Goal: Task Accomplishment & Management: Use online tool/utility

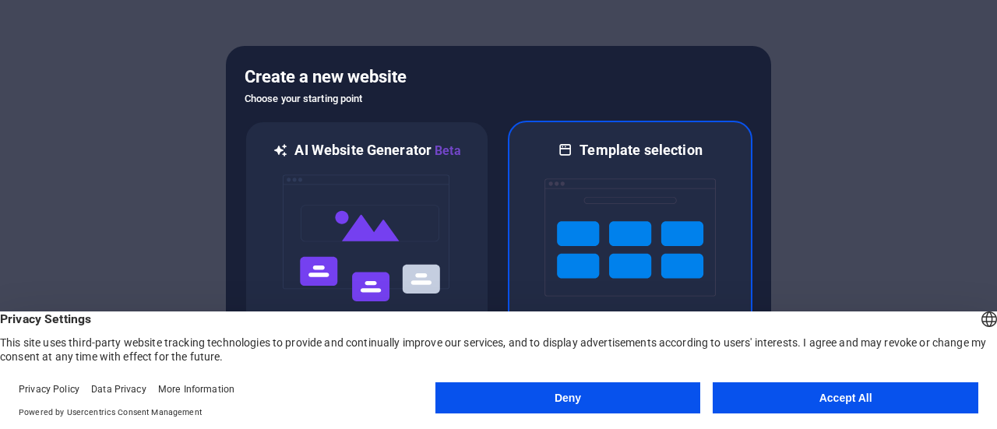
click at [615, 252] on img at bounding box center [629, 238] width 171 height 156
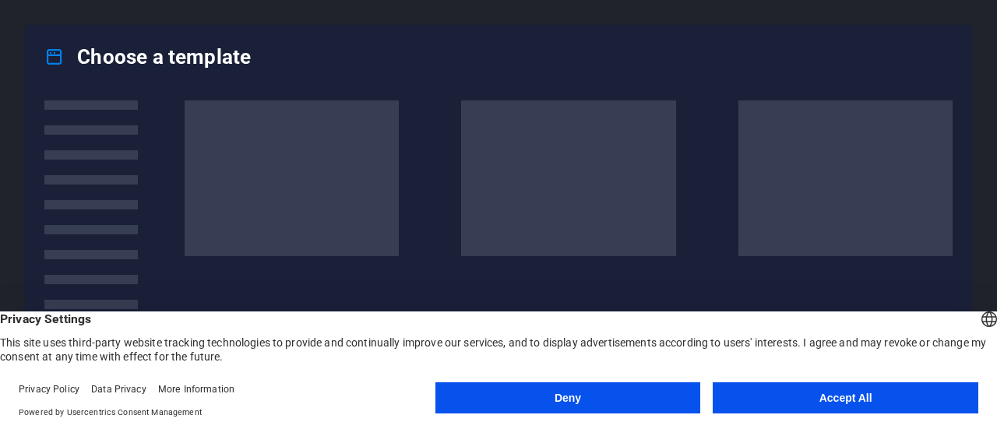
click at [858, 394] on button "Accept All" at bounding box center [846, 397] width 266 height 31
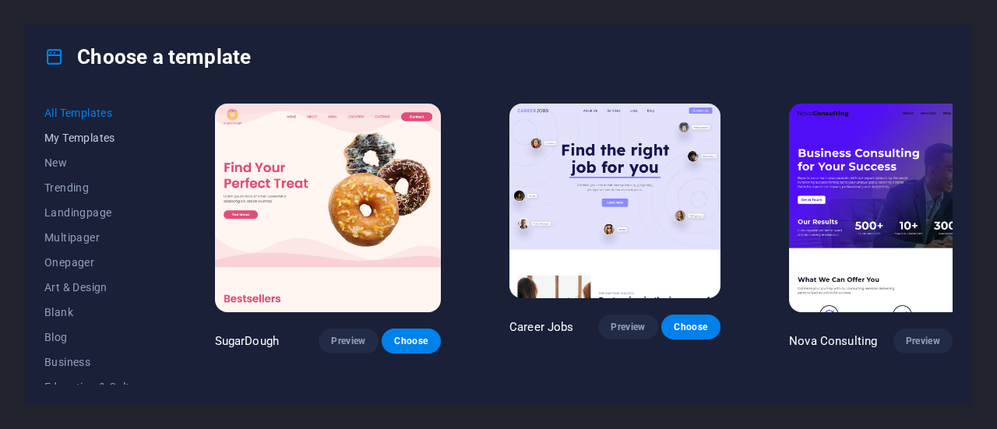
click at [85, 137] on span "My Templates" at bounding box center [95, 138] width 102 height 12
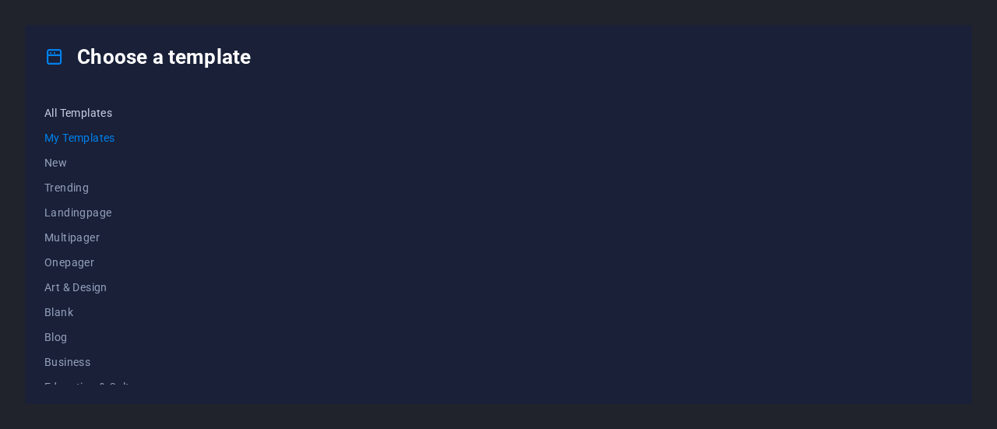
click at [81, 114] on span "All Templates" at bounding box center [95, 113] width 102 height 12
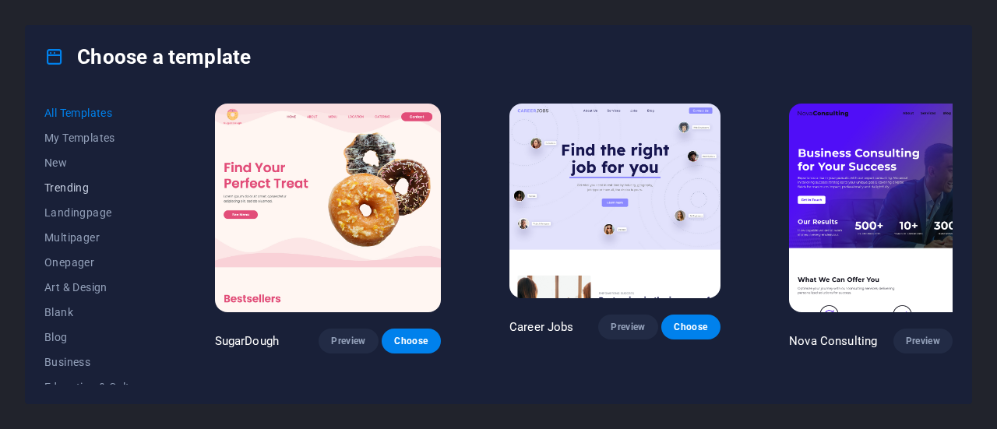
click at [64, 191] on span "Trending" at bounding box center [95, 187] width 102 height 12
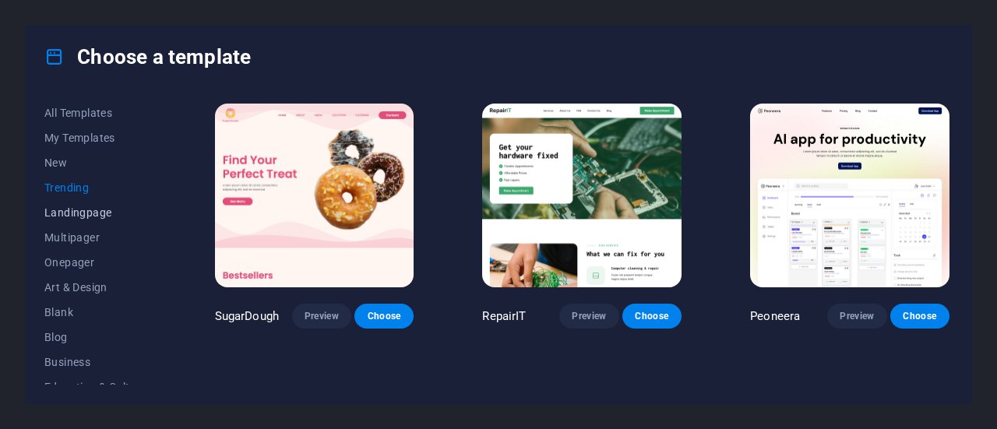
click at [73, 220] on button "Landingpage" at bounding box center [95, 212] width 102 height 25
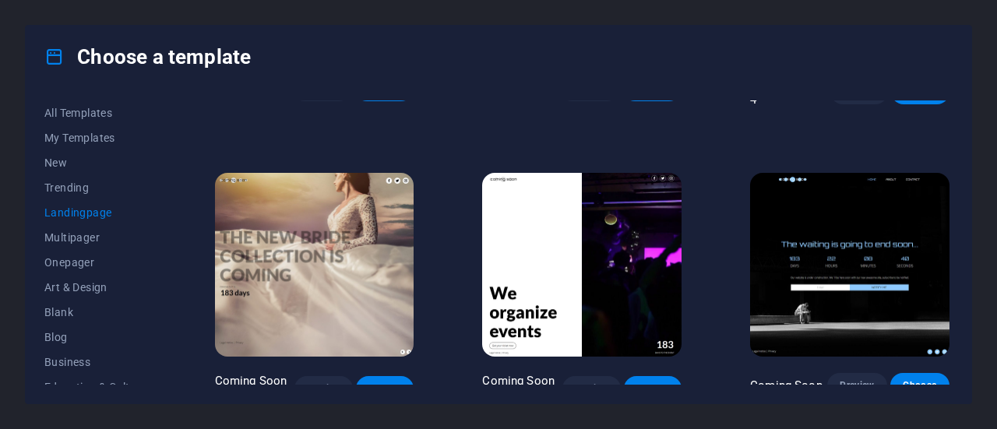
scroll to position [2260, 0]
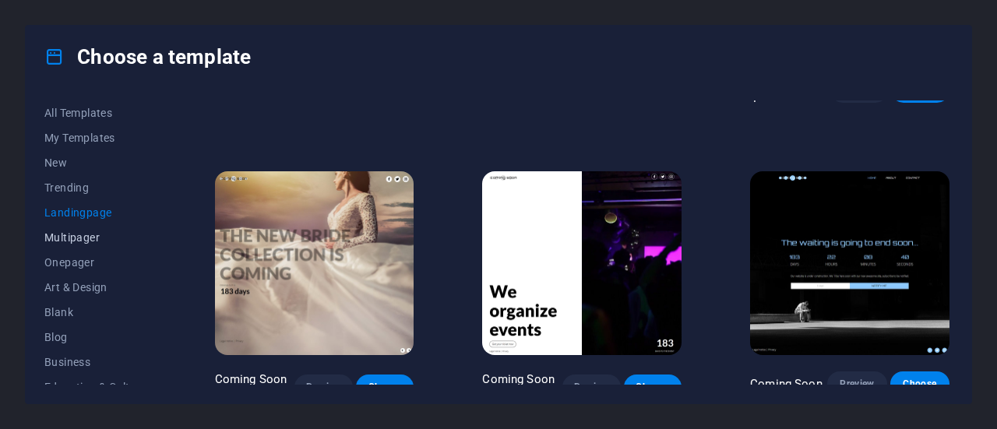
click at [51, 234] on span "Multipager" at bounding box center [95, 237] width 102 height 12
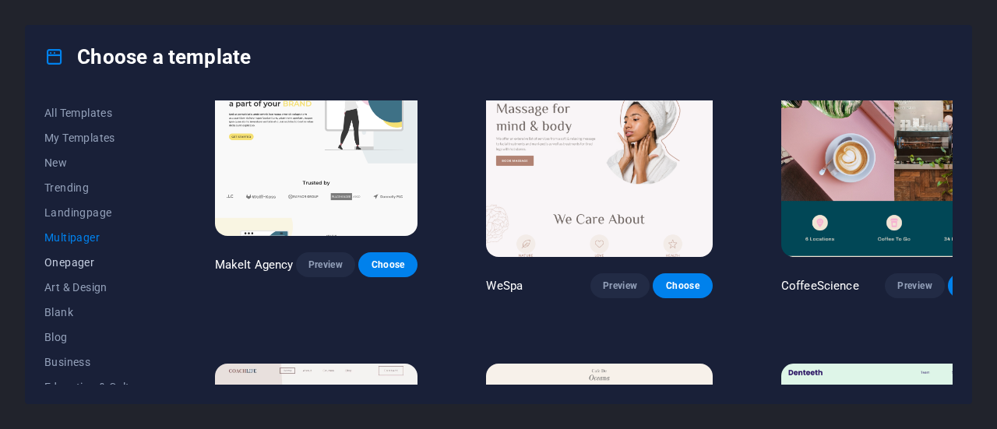
click at [58, 262] on span "Onepager" at bounding box center [95, 262] width 102 height 12
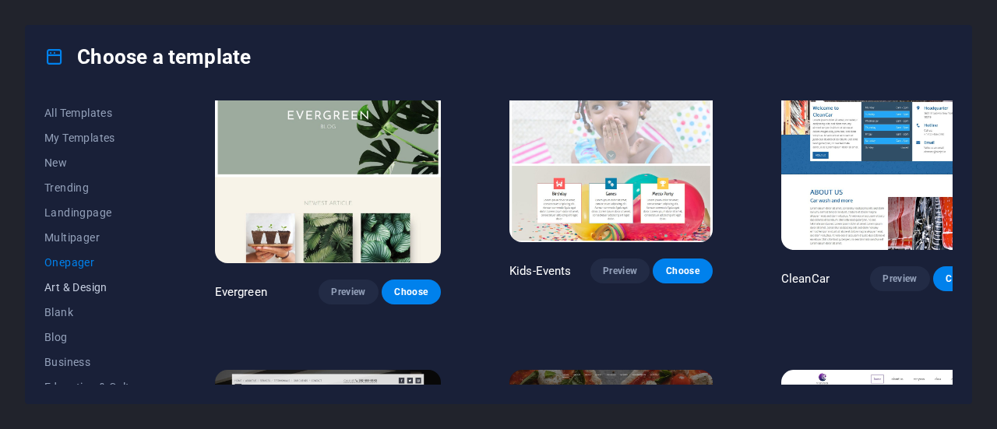
click at [48, 297] on button "Art & Design" at bounding box center [95, 287] width 102 height 25
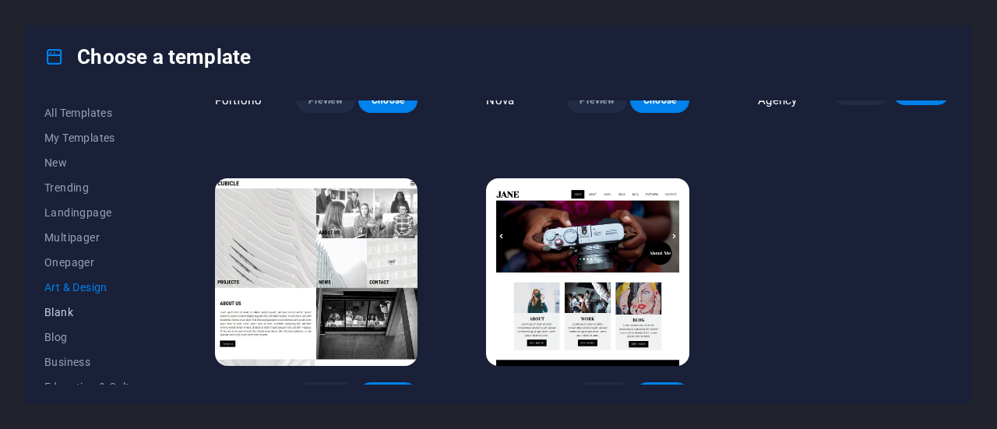
click at [48, 320] on button "Blank" at bounding box center [95, 312] width 102 height 25
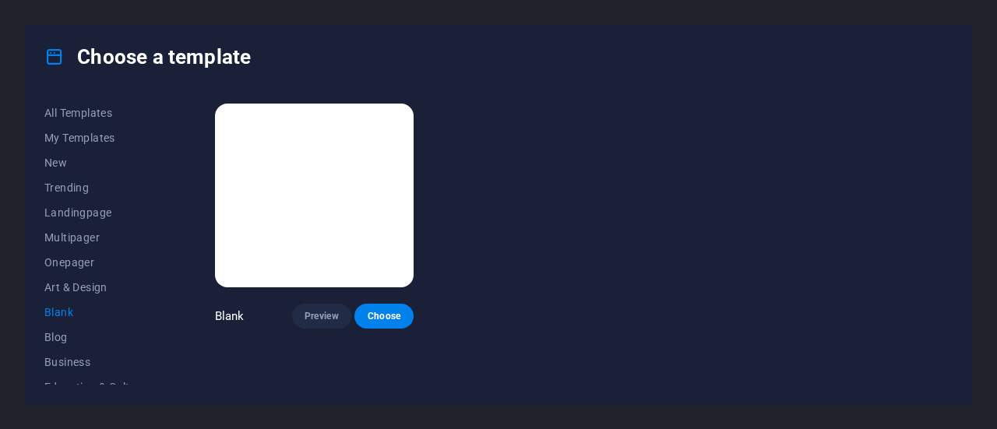
scroll to position [0, 0]
click at [58, 340] on span "Blog" at bounding box center [95, 337] width 102 height 12
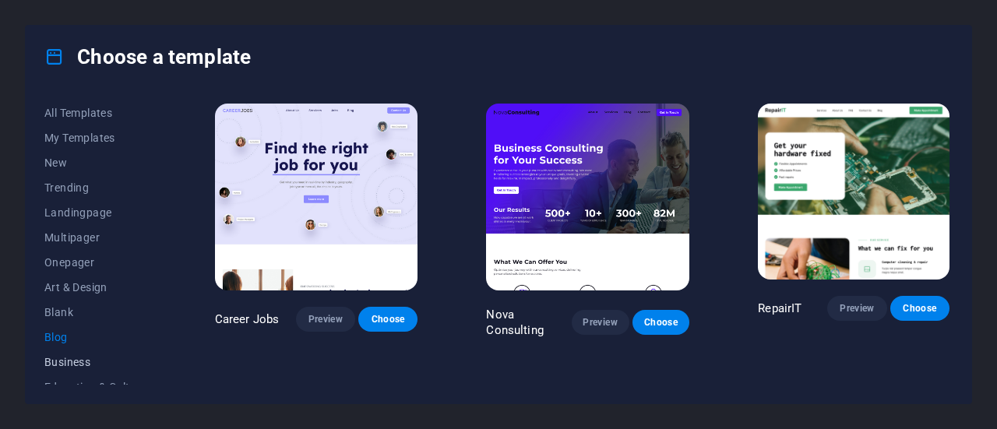
click at [61, 356] on span "Business" at bounding box center [95, 362] width 102 height 12
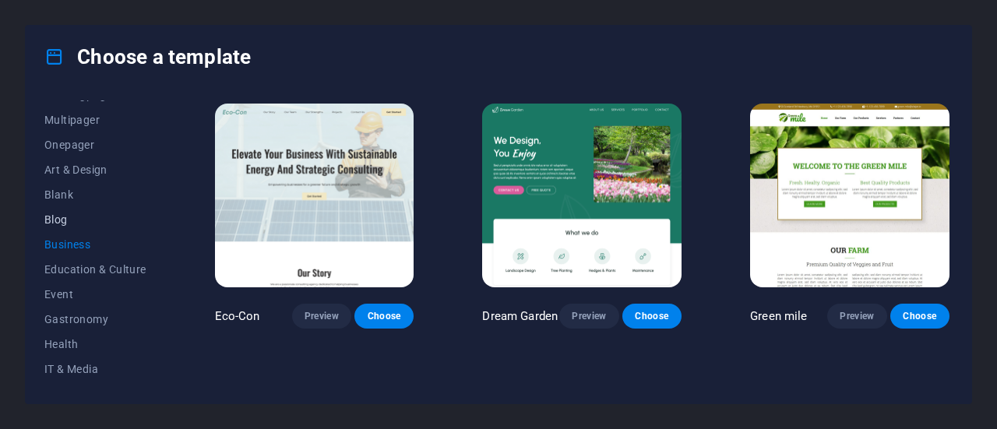
scroll to position [234, 0]
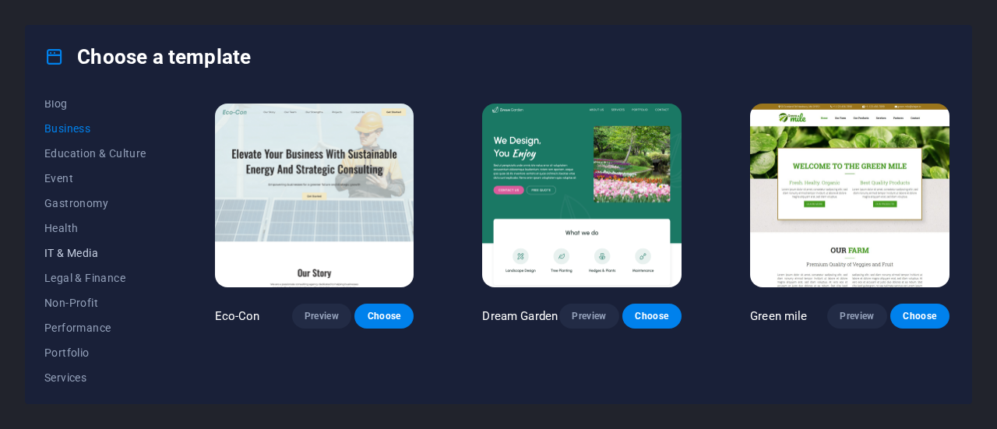
click at [72, 245] on button "IT & Media" at bounding box center [95, 253] width 102 height 25
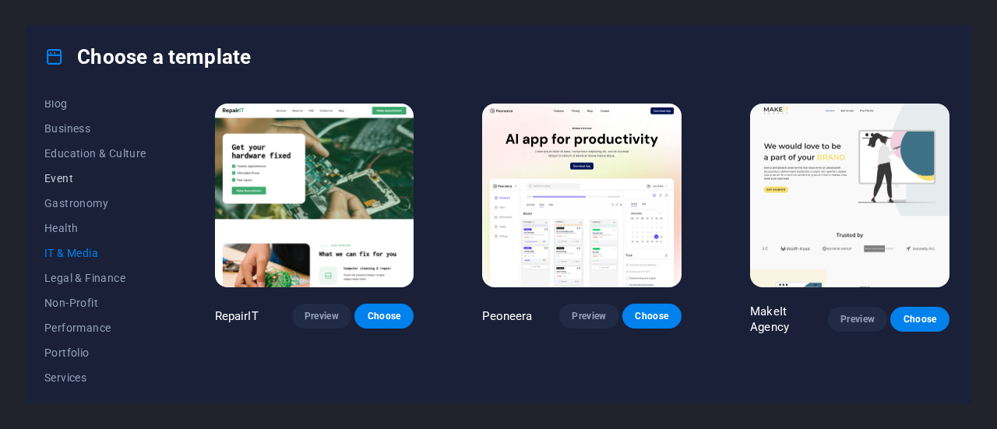
click at [71, 174] on span "Event" at bounding box center [95, 178] width 102 height 12
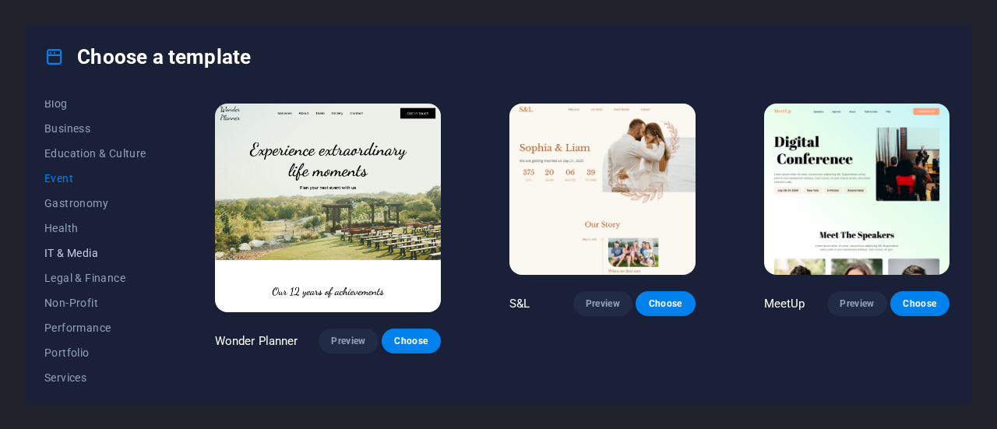
click at [75, 247] on span "IT & Media" at bounding box center [95, 253] width 102 height 12
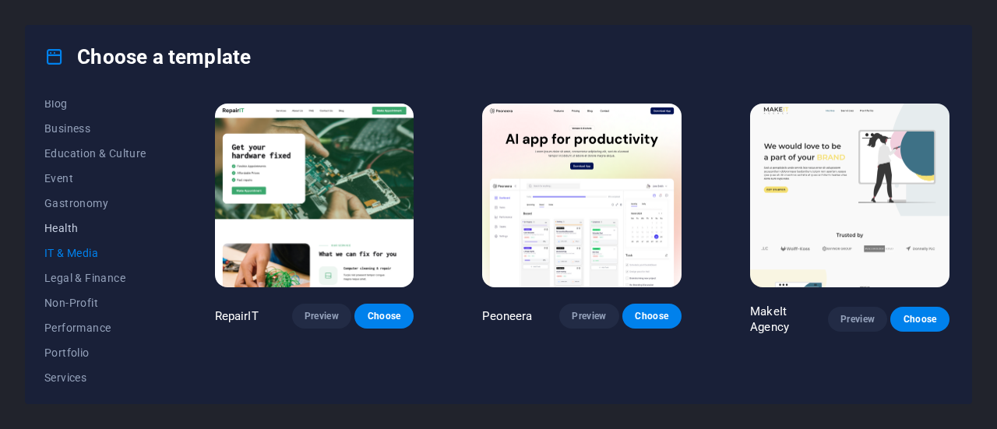
click at [69, 224] on span "Health" at bounding box center [95, 228] width 102 height 12
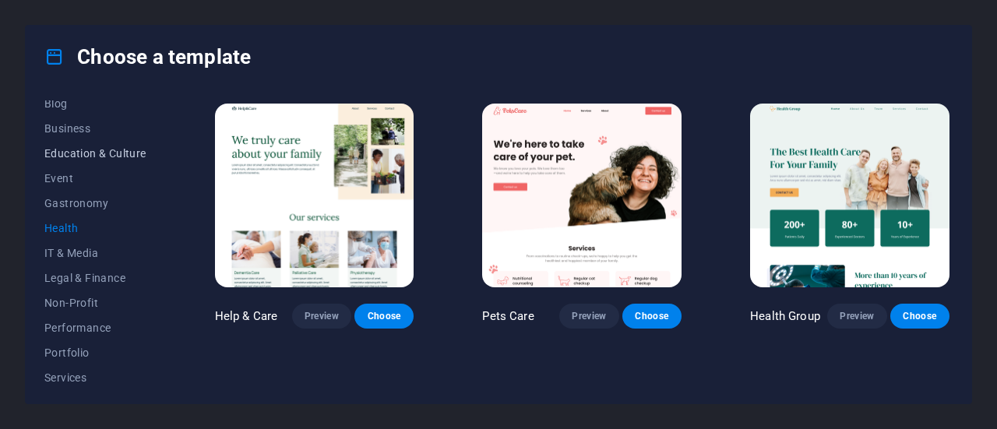
click at [68, 160] on button "Education & Culture" at bounding box center [95, 153] width 102 height 25
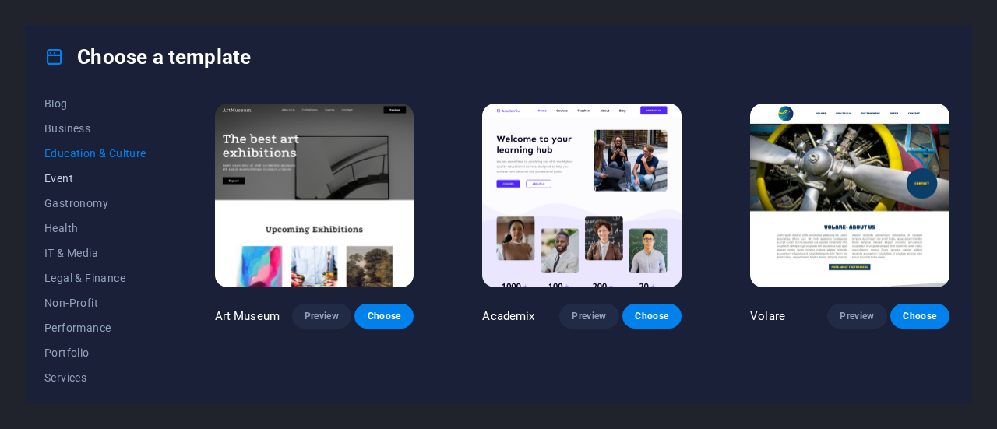
click at [59, 185] on button "Event" at bounding box center [95, 178] width 102 height 25
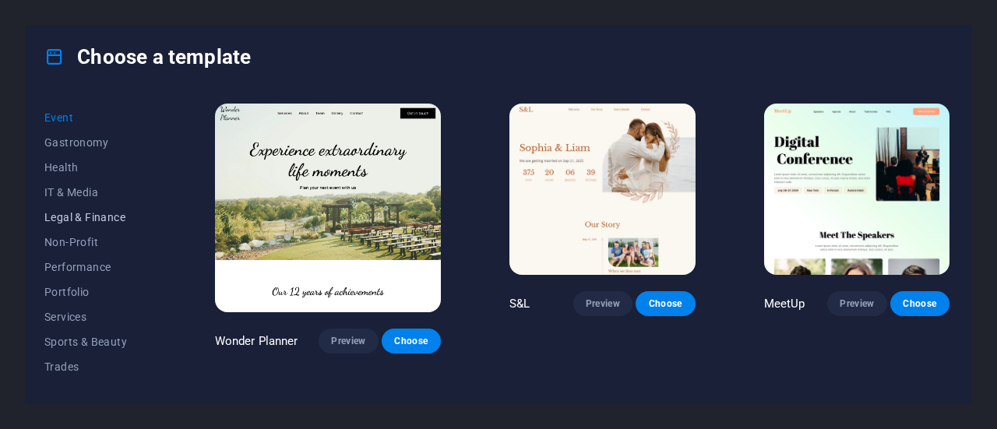
scroll to position [312, 0]
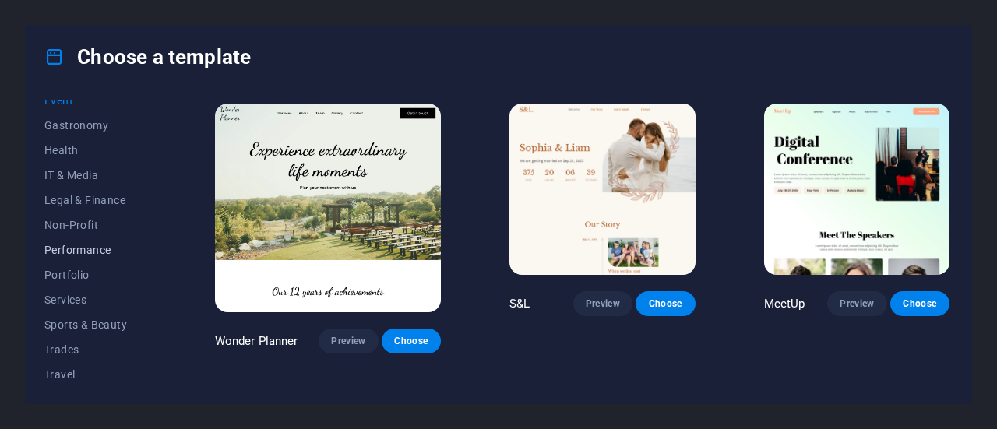
click at [76, 256] on button "Performance" at bounding box center [95, 250] width 102 height 25
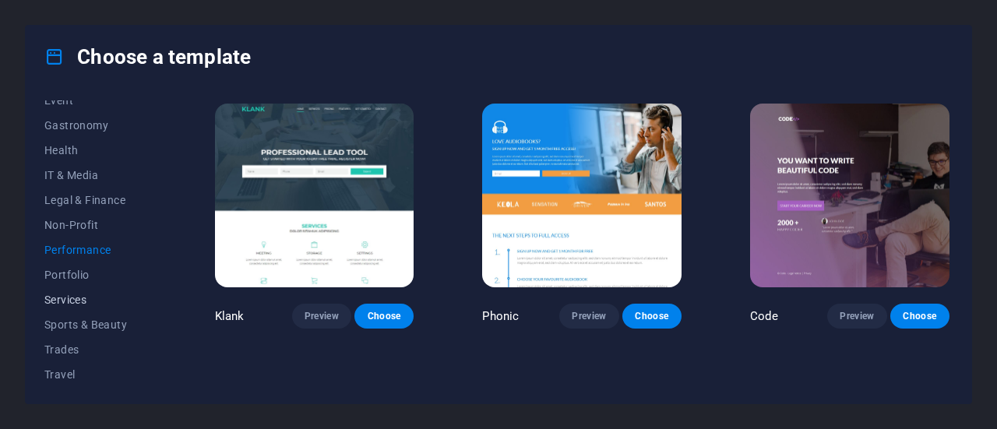
click at [83, 306] on button "Services" at bounding box center [95, 299] width 102 height 25
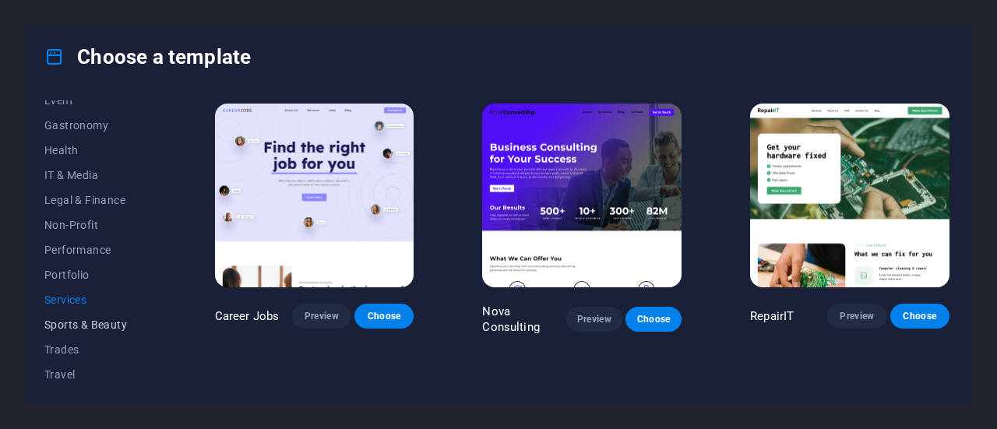
click at [88, 321] on span "Sports & Beauty" at bounding box center [95, 325] width 102 height 12
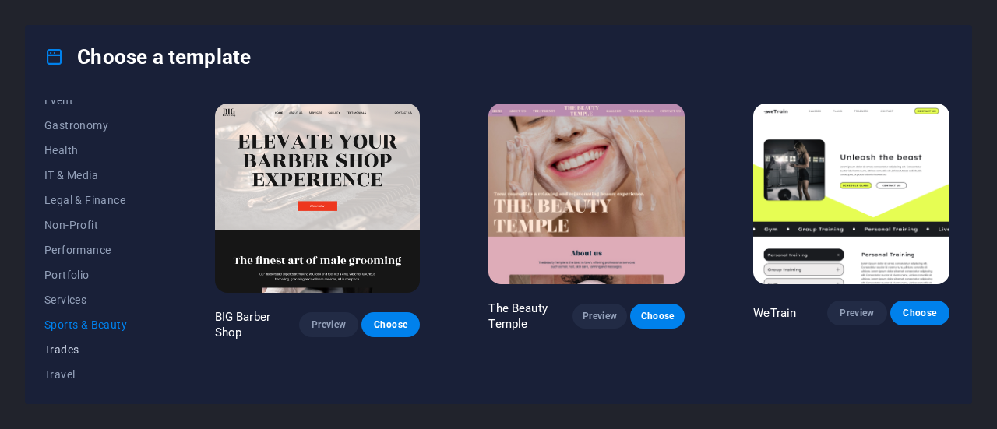
click at [69, 347] on span "Trades" at bounding box center [95, 349] width 102 height 12
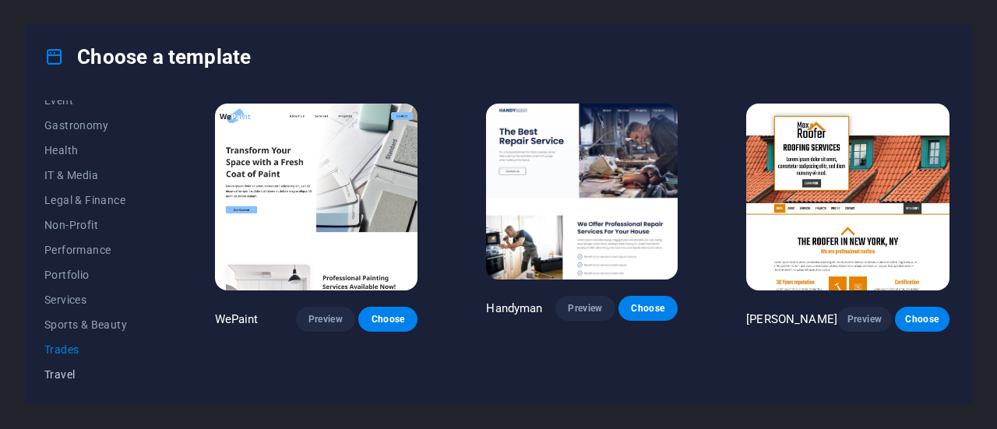
click at [60, 377] on span "Travel" at bounding box center [95, 374] width 102 height 12
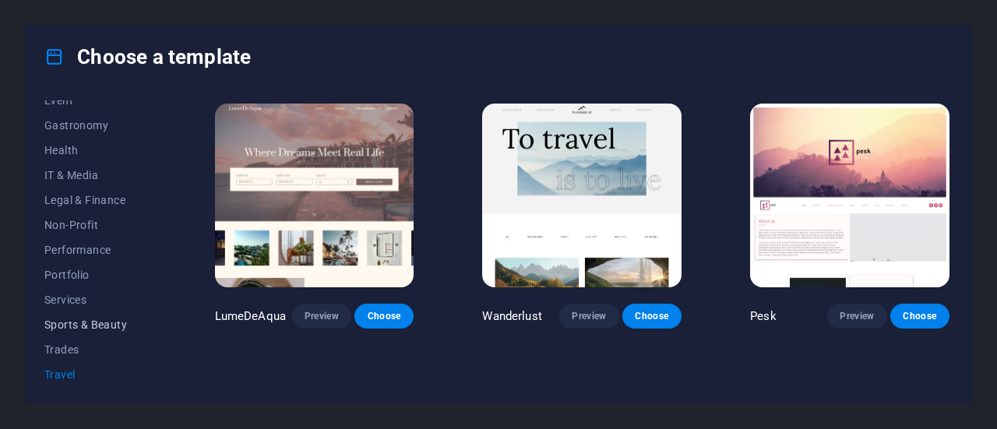
click at [62, 334] on button "Sports & Beauty" at bounding box center [95, 324] width 102 height 25
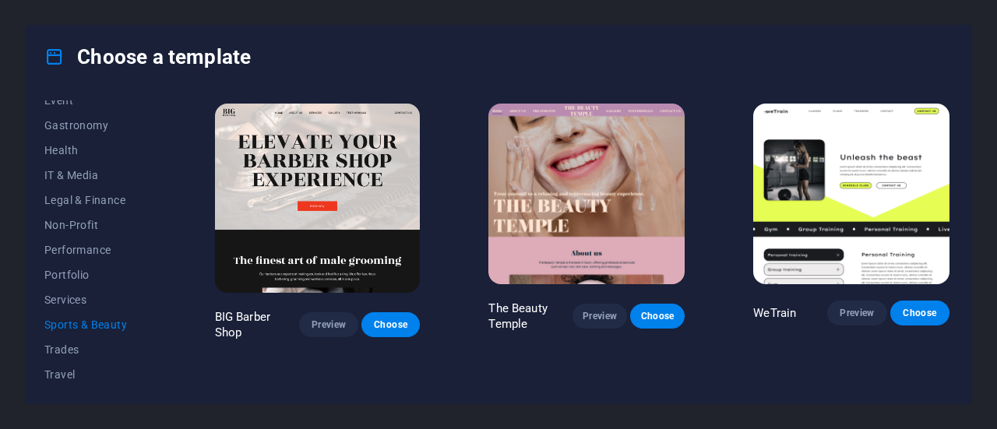
click at [72, 312] on button "Sports & Beauty" at bounding box center [95, 324] width 102 height 25
click at [69, 304] on span "Services" at bounding box center [95, 300] width 102 height 12
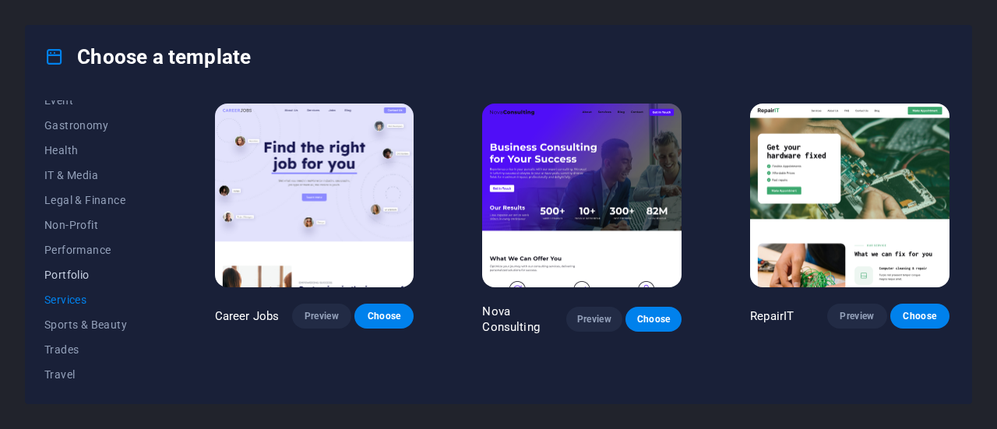
click at [65, 278] on span "Portfolio" at bounding box center [95, 275] width 102 height 12
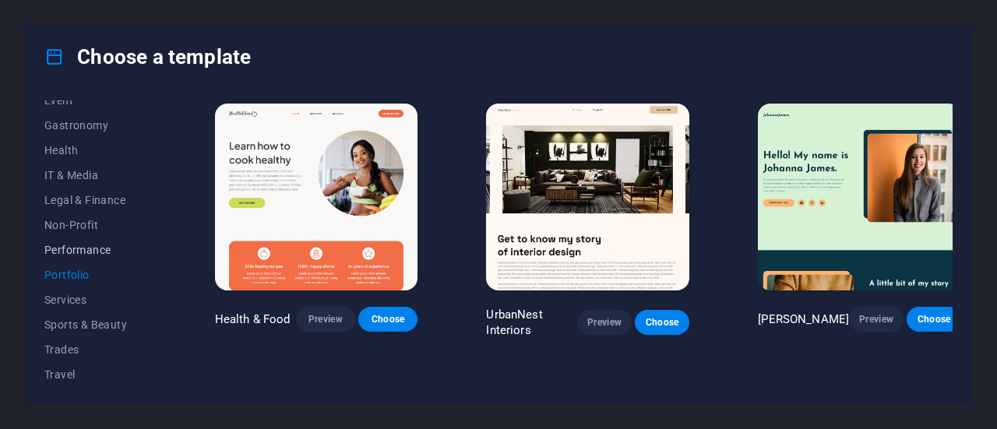
click at [80, 247] on span "Performance" at bounding box center [95, 250] width 102 height 12
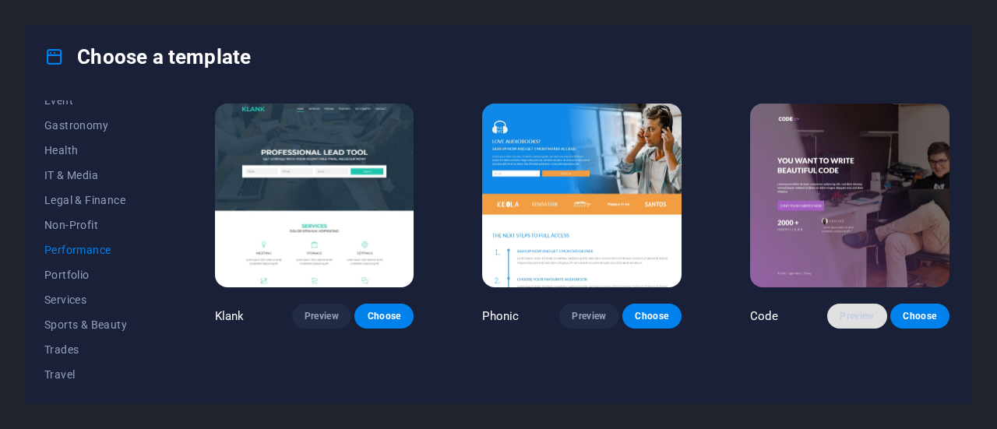
click at [869, 315] on span "Preview" at bounding box center [857, 316] width 34 height 12
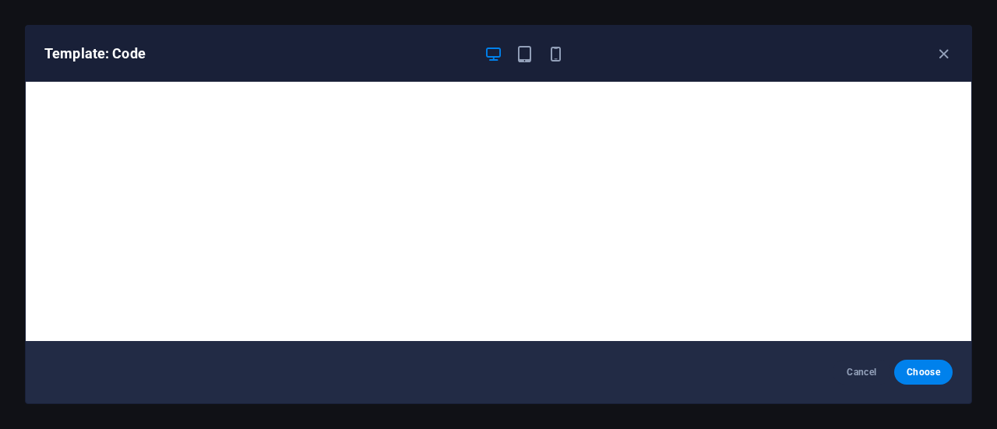
scroll to position [3, 0]
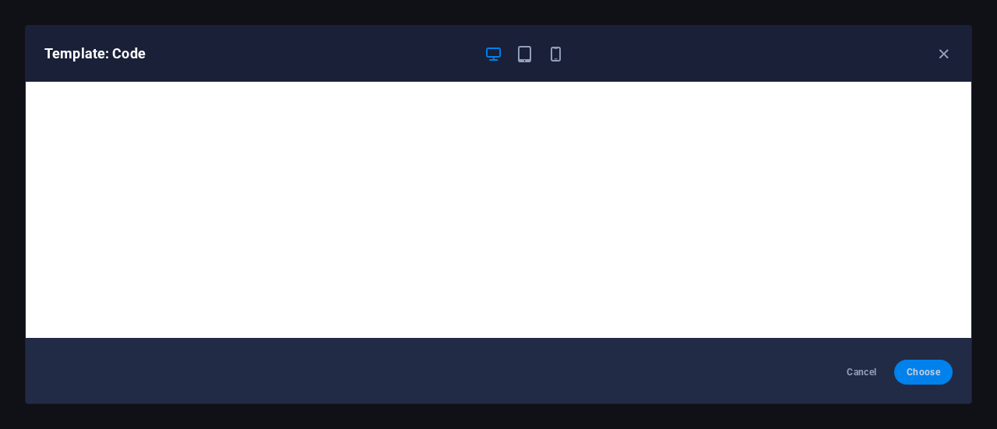
click at [933, 381] on button "Choose" at bounding box center [923, 372] width 58 height 25
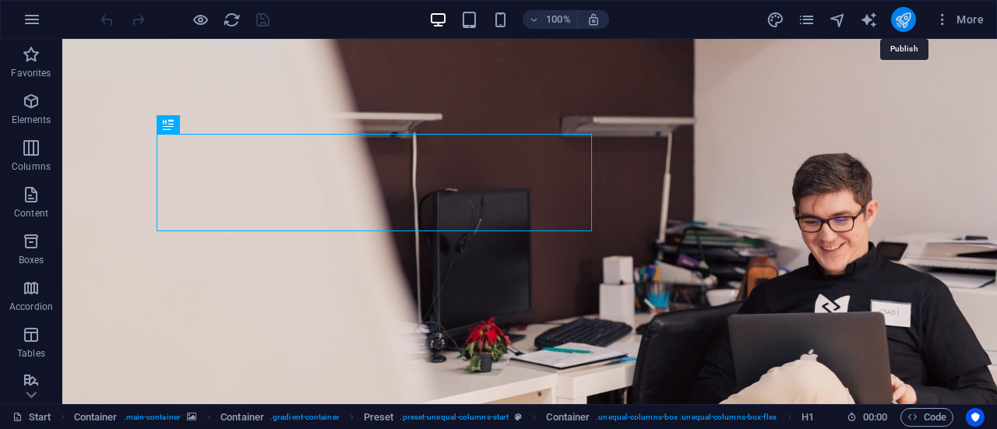
click at [899, 21] on icon "publish" at bounding box center [903, 20] width 18 height 18
